Goal: Book appointment/travel/reservation

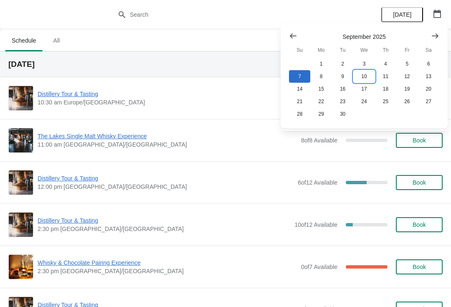
click at [370, 79] on button "10" at bounding box center [363, 76] width 21 height 13
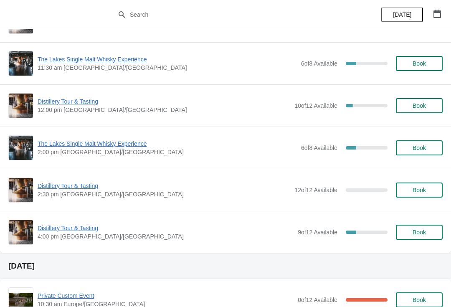
scroll to position [94, 0]
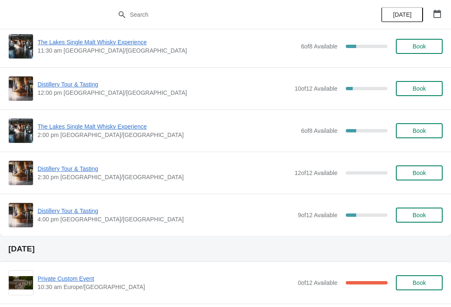
click at [81, 212] on span "Distillery Tour & Tasting" at bounding box center [166, 211] width 256 height 8
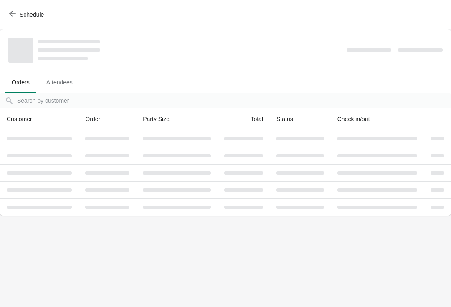
scroll to position [0, 0]
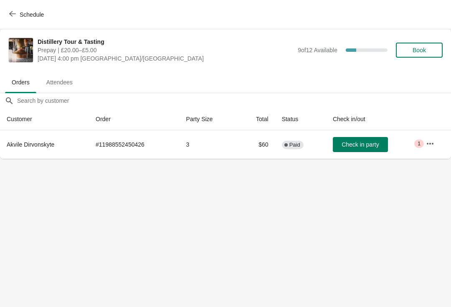
click at [14, 15] on icon "button" at bounding box center [12, 13] width 7 height 7
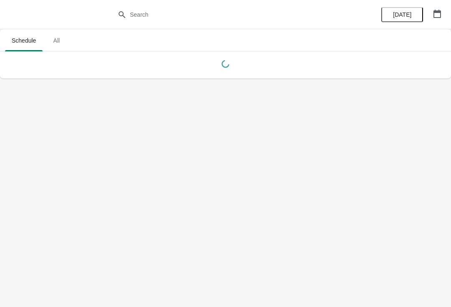
click at [438, 10] on icon "button" at bounding box center [437, 14] width 8 height 8
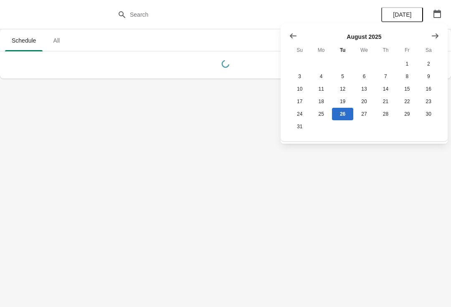
click at [434, 36] on icon "Show next month, September 2025" at bounding box center [435, 35] width 7 height 5
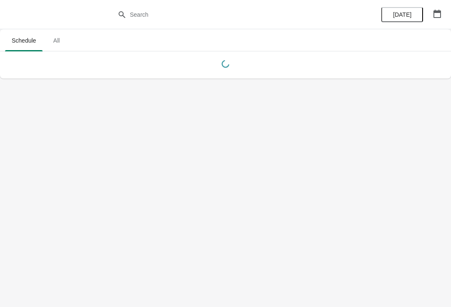
click at [432, 14] on button "button" at bounding box center [437, 13] width 15 height 15
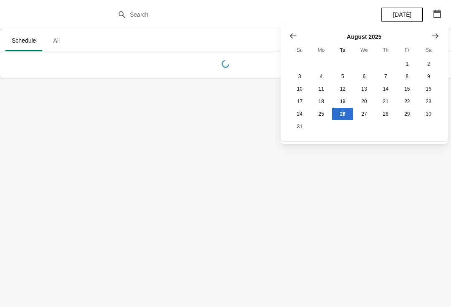
click at [439, 35] on button "Show next month, September 2025" at bounding box center [435, 35] width 15 height 15
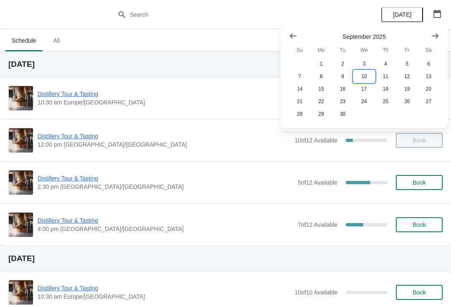
click at [365, 76] on button "10" at bounding box center [363, 76] width 21 height 13
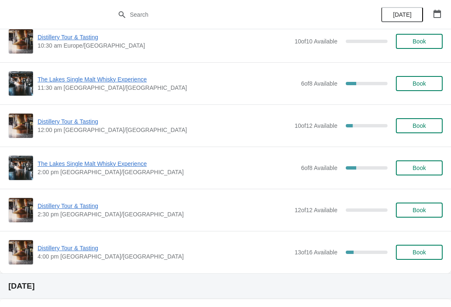
scroll to position [69, 0]
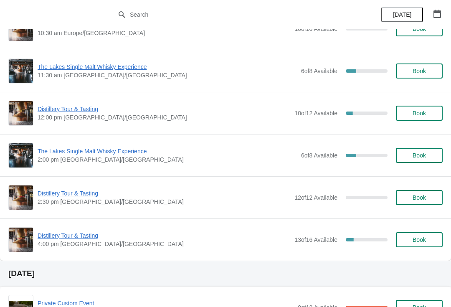
click at [427, 242] on span "Book" at bounding box center [419, 239] width 32 height 7
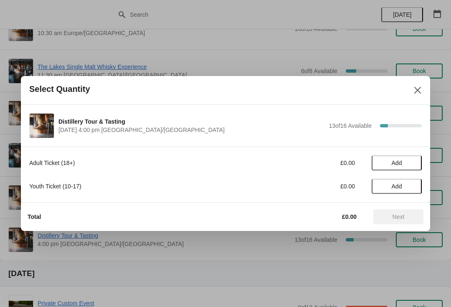
click at [408, 160] on span "Add" at bounding box center [396, 163] width 35 height 7
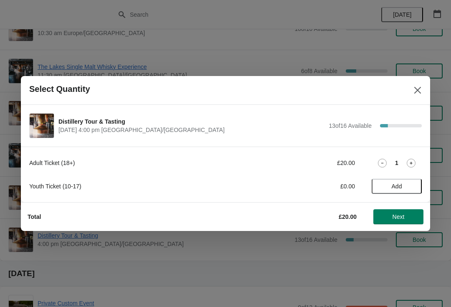
click at [409, 160] on icon at bounding box center [411, 163] width 9 height 9
click at [412, 159] on icon at bounding box center [411, 163] width 9 height 9
click at [413, 160] on icon at bounding box center [411, 163] width 9 height 9
click at [413, 162] on icon at bounding box center [411, 163] width 9 height 9
click at [415, 162] on icon at bounding box center [411, 163] width 9 height 9
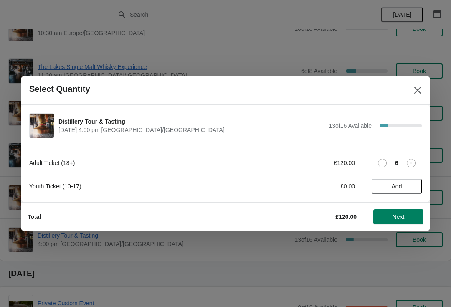
click at [415, 160] on icon at bounding box center [411, 163] width 9 height 9
click at [413, 163] on icon at bounding box center [411, 163] width 9 height 9
click at [412, 162] on icon at bounding box center [411, 163] width 9 height 9
click at [411, 164] on icon at bounding box center [411, 163] width 3 height 3
click at [411, 165] on icon at bounding box center [411, 163] width 9 height 9
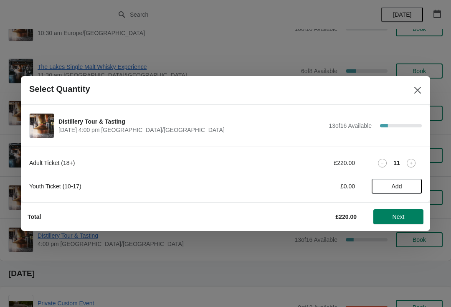
click at [414, 161] on icon at bounding box center [411, 163] width 9 height 9
click at [414, 164] on icon at bounding box center [411, 163] width 9 height 9
click at [403, 216] on span "Next" at bounding box center [399, 216] width 12 height 7
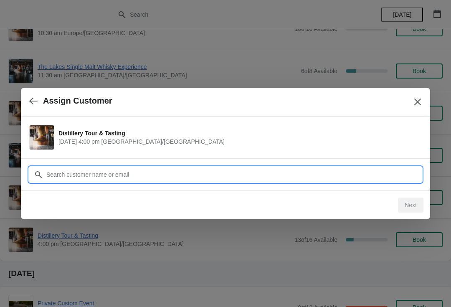
click at [101, 167] on input "Customer" at bounding box center [234, 174] width 376 height 15
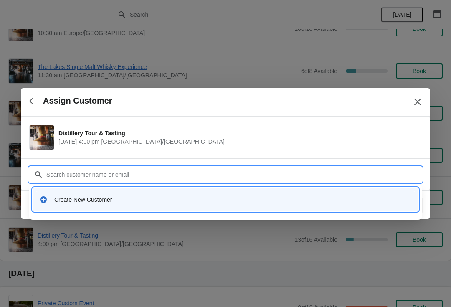
click at [96, 199] on div "Create New Customer" at bounding box center [233, 199] width 358 height 8
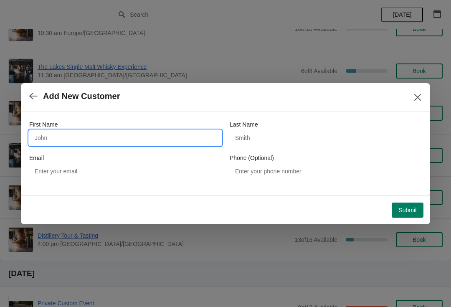
click at [92, 138] on input "First Name" at bounding box center [125, 137] width 192 height 15
type input "I"
type input "Llian"
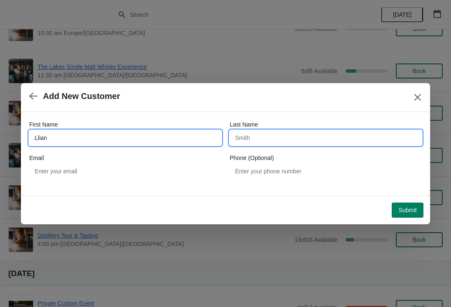
click at [286, 137] on input "Last Name" at bounding box center [326, 137] width 192 height 15
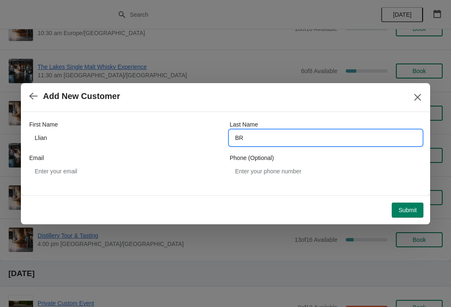
type input "BR"
click at [109, 185] on div "First Name [PERSON_NAME] Last Name BR Email Phone (Optional)" at bounding box center [225, 149] width 393 height 75
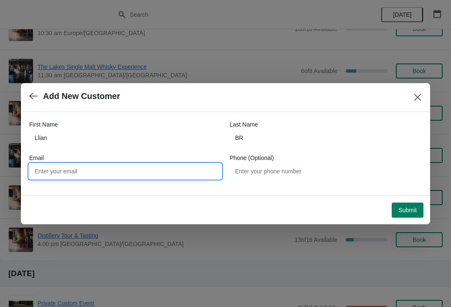
click at [126, 176] on input "Email" at bounding box center [125, 171] width 192 height 15
type input "[EMAIL_ADDRESS][DOMAIN_NAME]"
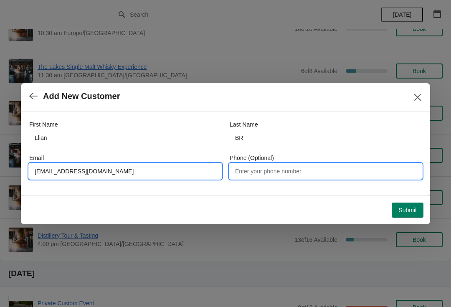
click at [296, 171] on input "Phone (Optional)" at bounding box center [326, 171] width 192 height 15
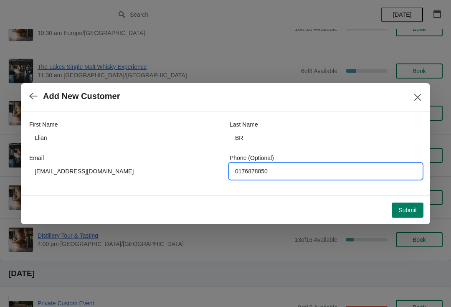
type input "0176878850"
click at [416, 216] on button "Submit" at bounding box center [408, 210] width 32 height 15
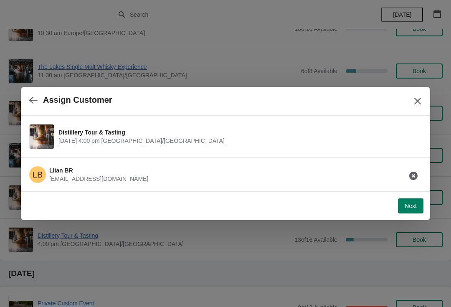
click at [412, 213] on button "Next" at bounding box center [410, 205] width 25 height 15
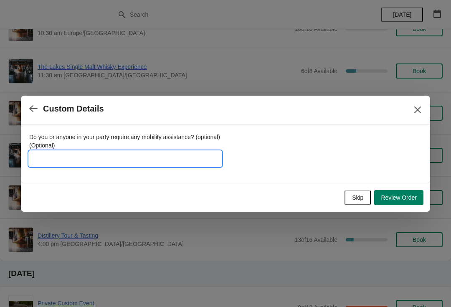
click at [126, 158] on input "Do you or anyone in your party require any mobility assistance? (optional) (Opt…" at bounding box center [125, 158] width 192 height 15
type input "Tour - off [GEOGRAPHIC_DATA] Netherlands 13 people"
click at [413, 204] on button "Review Order" at bounding box center [398, 197] width 49 height 15
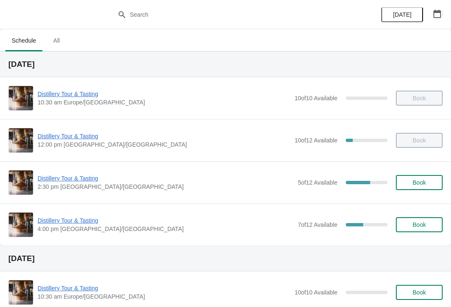
click at [444, 10] on button "button" at bounding box center [437, 13] width 15 height 15
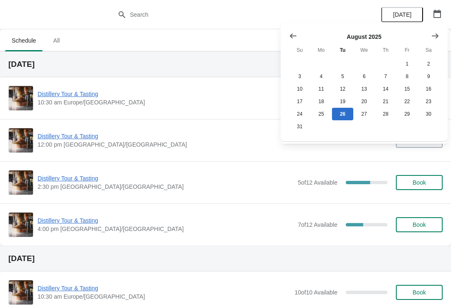
click at [437, 33] on icon "Show next month, September 2025" at bounding box center [435, 36] width 8 height 8
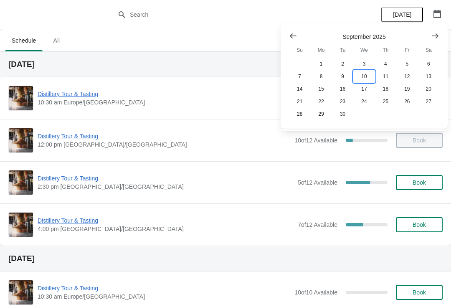
click at [365, 75] on button "10" at bounding box center [363, 76] width 21 height 13
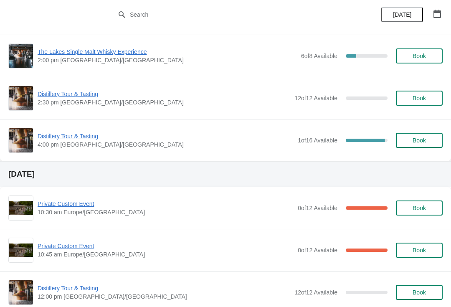
scroll to position [159, 0]
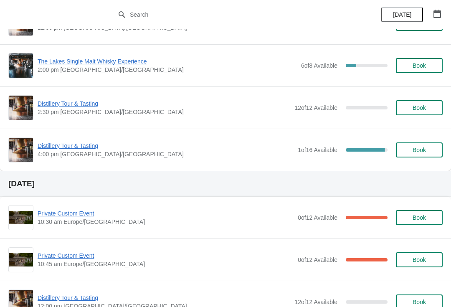
click at [425, 150] on span "Book" at bounding box center [419, 150] width 13 height 7
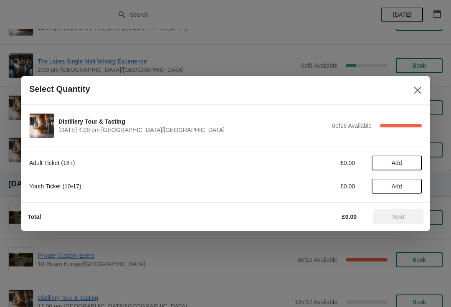
click at [405, 160] on span "Add" at bounding box center [396, 163] width 35 height 7
click at [407, 89] on div "Select Quantity" at bounding box center [225, 90] width 409 height 29
click at [424, 89] on button "Close" at bounding box center [417, 90] width 15 height 15
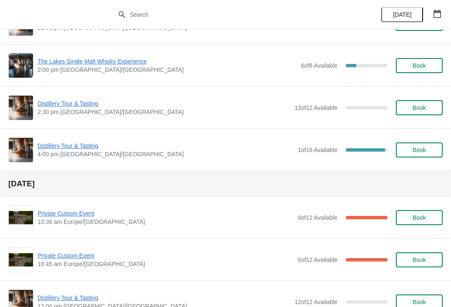
click at [54, 149] on span "Distillery Tour & Tasting" at bounding box center [166, 146] width 256 height 8
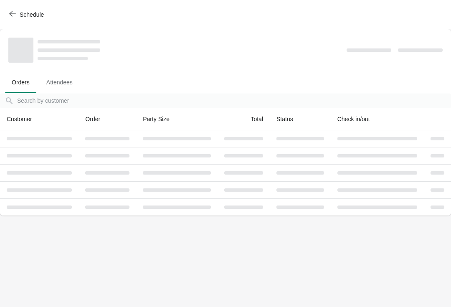
scroll to position [0, 0]
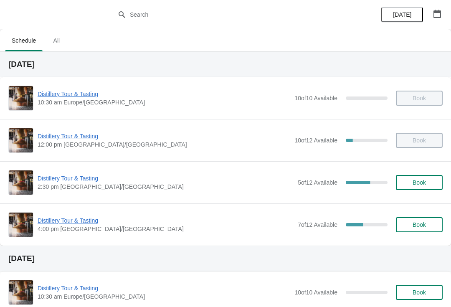
click at [444, 16] on button "button" at bounding box center [437, 13] width 15 height 15
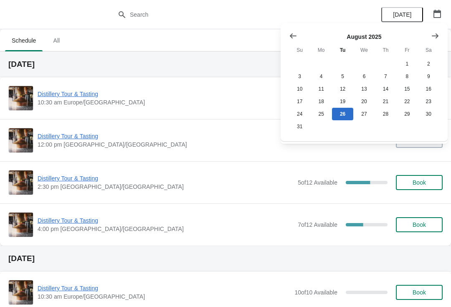
click at [441, 31] on button "Show next month, September 2025" at bounding box center [435, 35] width 15 height 15
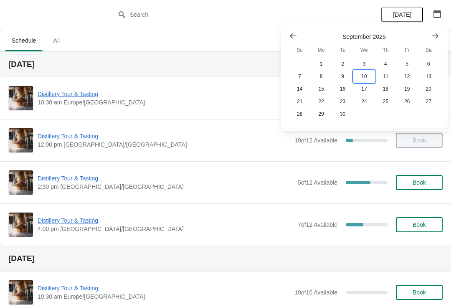
click at [369, 77] on button "10" at bounding box center [363, 76] width 21 height 13
